Goal: Task Accomplishment & Management: Use online tool/utility

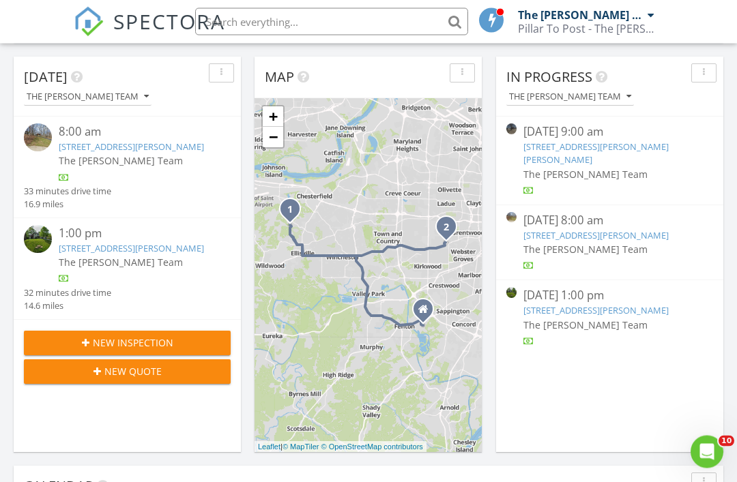
scroll to position [150, 0]
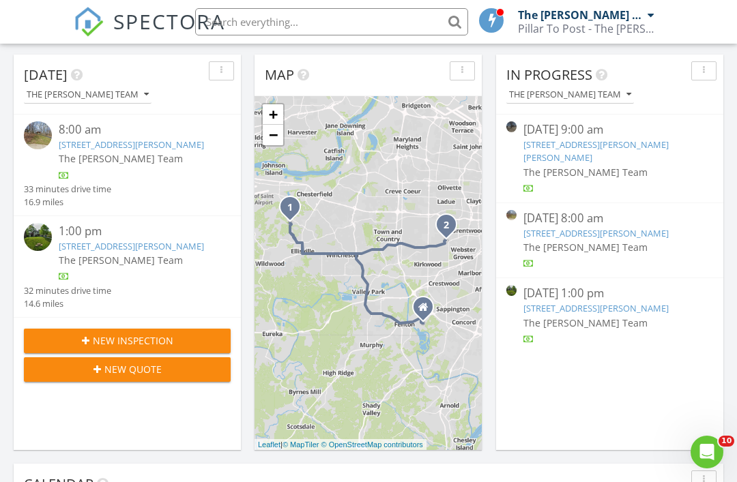
click at [644, 316] on div "The [PERSON_NAME] Team" at bounding box center [609, 323] width 173 height 14
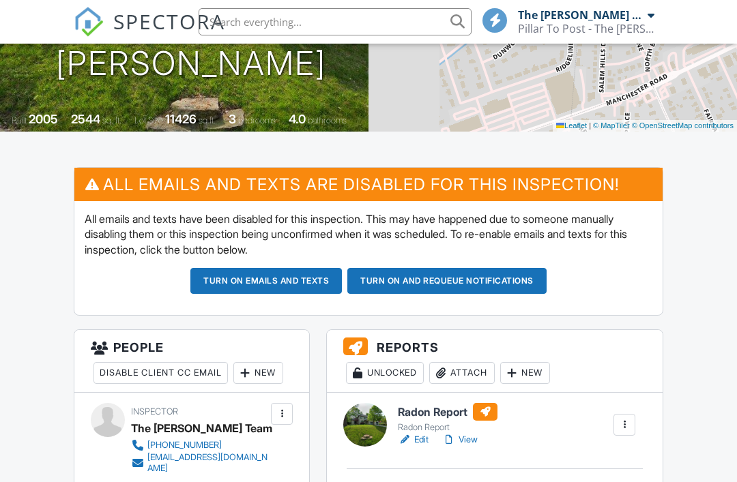
click at [460, 365] on div "Attach" at bounding box center [461, 373] width 65 height 22
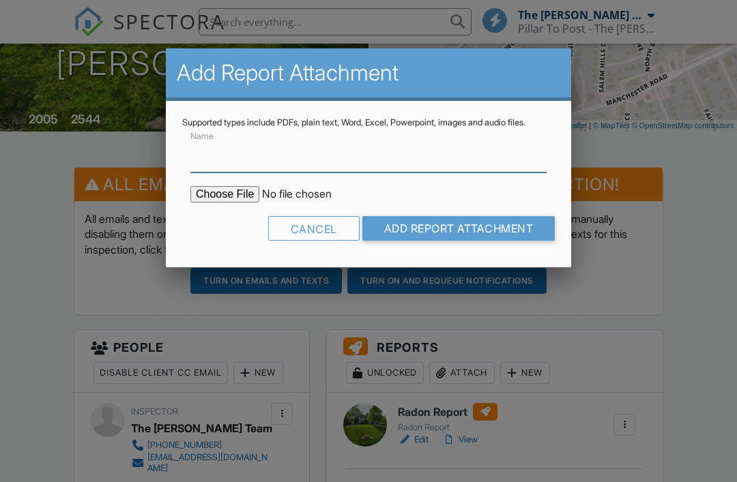
click at [475, 173] on input "Name" at bounding box center [368, 155] width 356 height 33
type input "Radon Report"
click at [226, 203] on input "file" at bounding box center [306, 194] width 232 height 16
type input "C:\fakepath\Dunwoody.pdf"
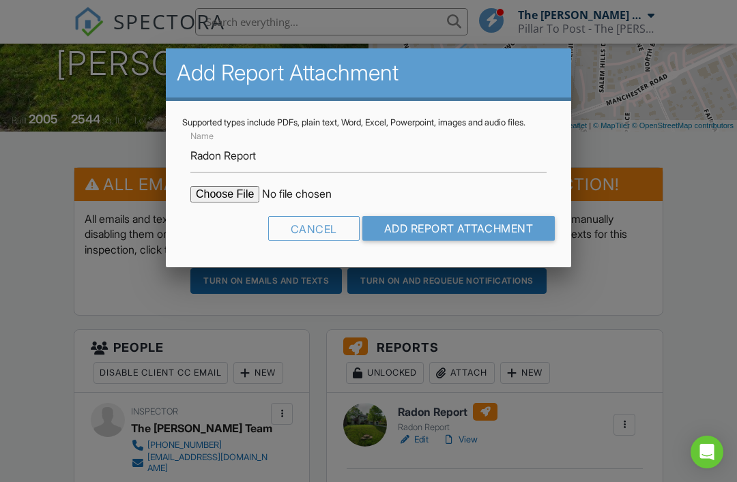
click at [471, 241] on input "Add Report Attachment" at bounding box center [458, 228] width 193 height 25
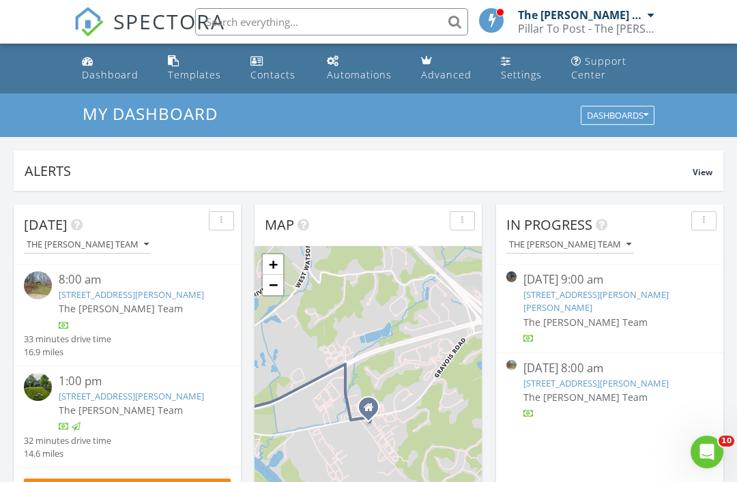
scroll to position [1242, 737]
